Goal: Transaction & Acquisition: Purchase product/service

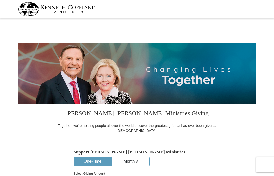
select select "MO"
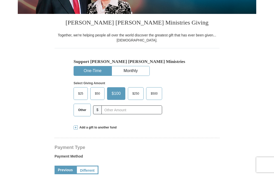
scroll to position [90, 0]
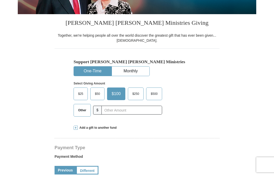
click at [102, 92] on span "$50" at bounding box center [97, 94] width 10 height 8
click at [0, 0] on input "$50" at bounding box center [0, 0] width 0 height 0
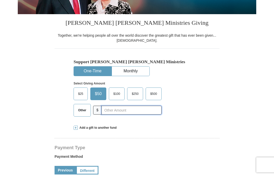
click at [123, 108] on input "text" at bounding box center [131, 110] width 60 height 9
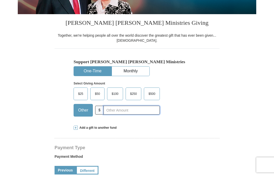
scroll to position [90, 0]
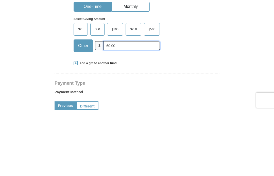
type input "60.00"
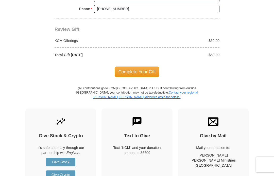
scroll to position [444, 0]
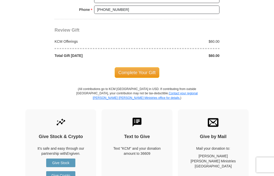
click at [191, 99] on p "(All contributions go to KCM USA in USD. If contributing from outside the Unite…" at bounding box center [137, 98] width 122 height 22
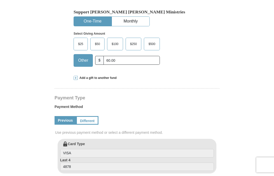
scroll to position [156, 0]
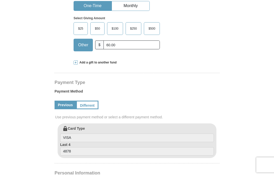
click at [77, 63] on span at bounding box center [75, 63] width 4 height 4
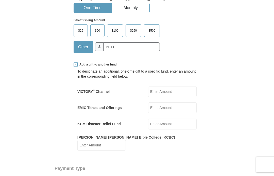
scroll to position [154, 0]
click at [77, 64] on span at bounding box center [75, 65] width 4 height 4
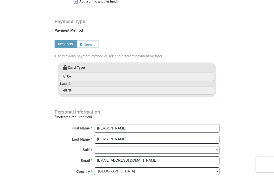
scroll to position [216, 0]
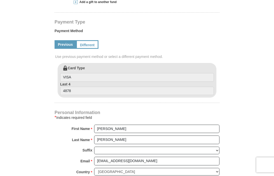
click at [226, 109] on form "Kenneth Copeland Ministries Giving Together, we're helping people all over the …" at bounding box center [137, 70] width 238 height 533
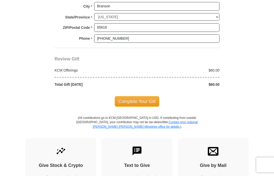
scroll to position [414, 0]
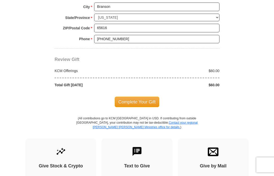
click at [139, 97] on span "Complete Your Gift" at bounding box center [136, 102] width 45 height 11
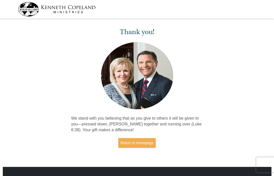
click at [143, 142] on link "Return to Homepage" at bounding box center [136, 143] width 37 height 10
